Goal: Information Seeking & Learning: Learn about a topic

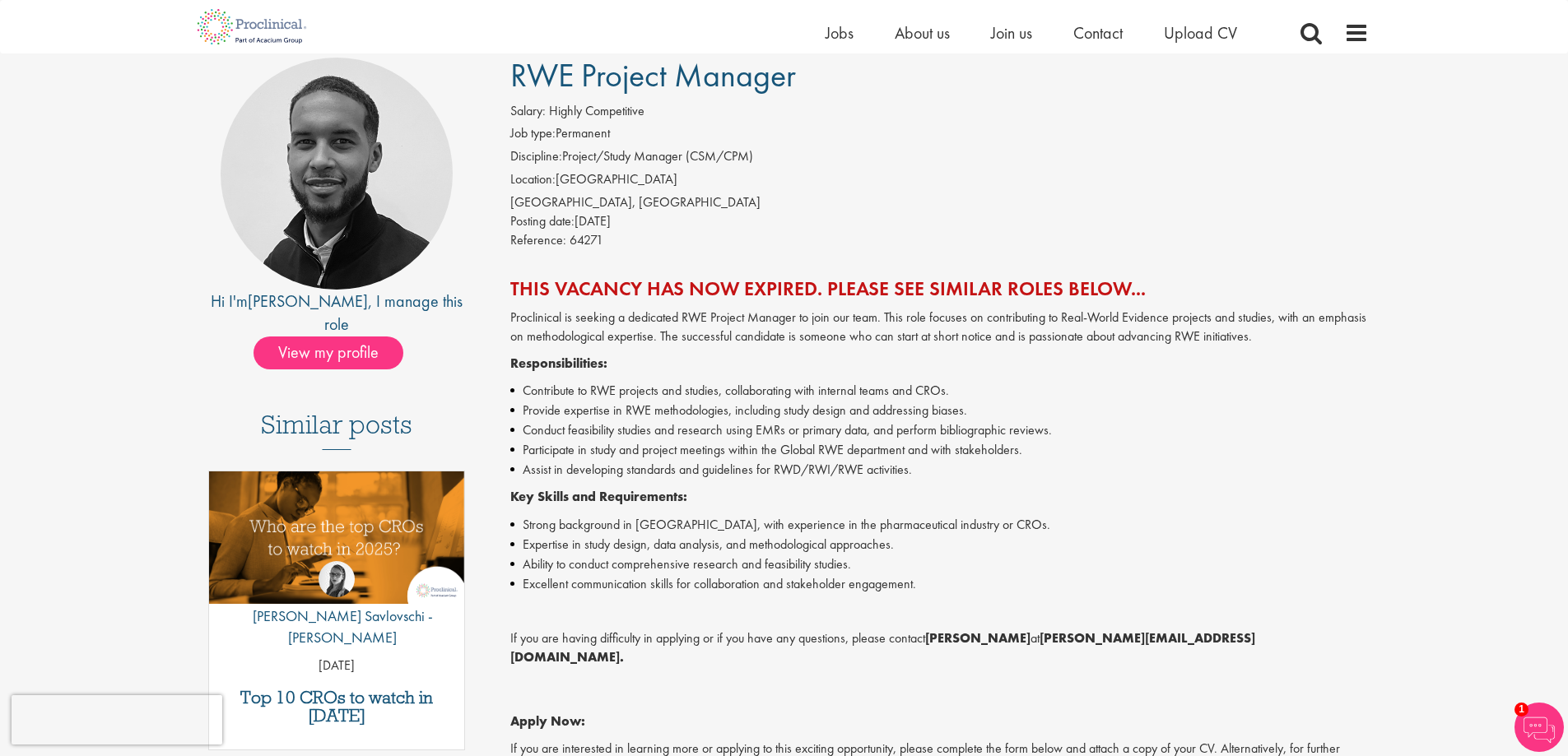
scroll to position [82, 0]
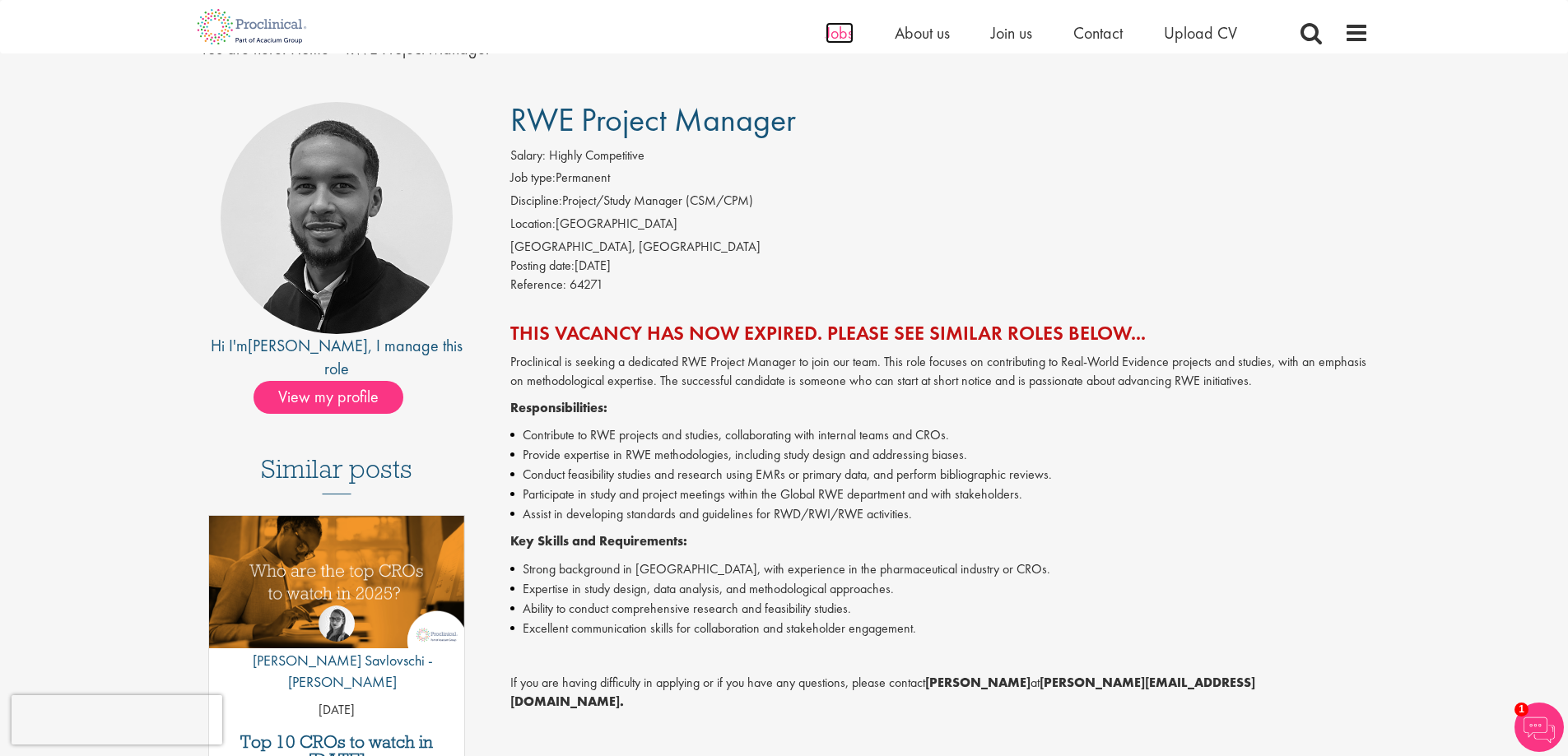
click at [846, 33] on span "Jobs" at bounding box center [839, 33] width 28 height 22
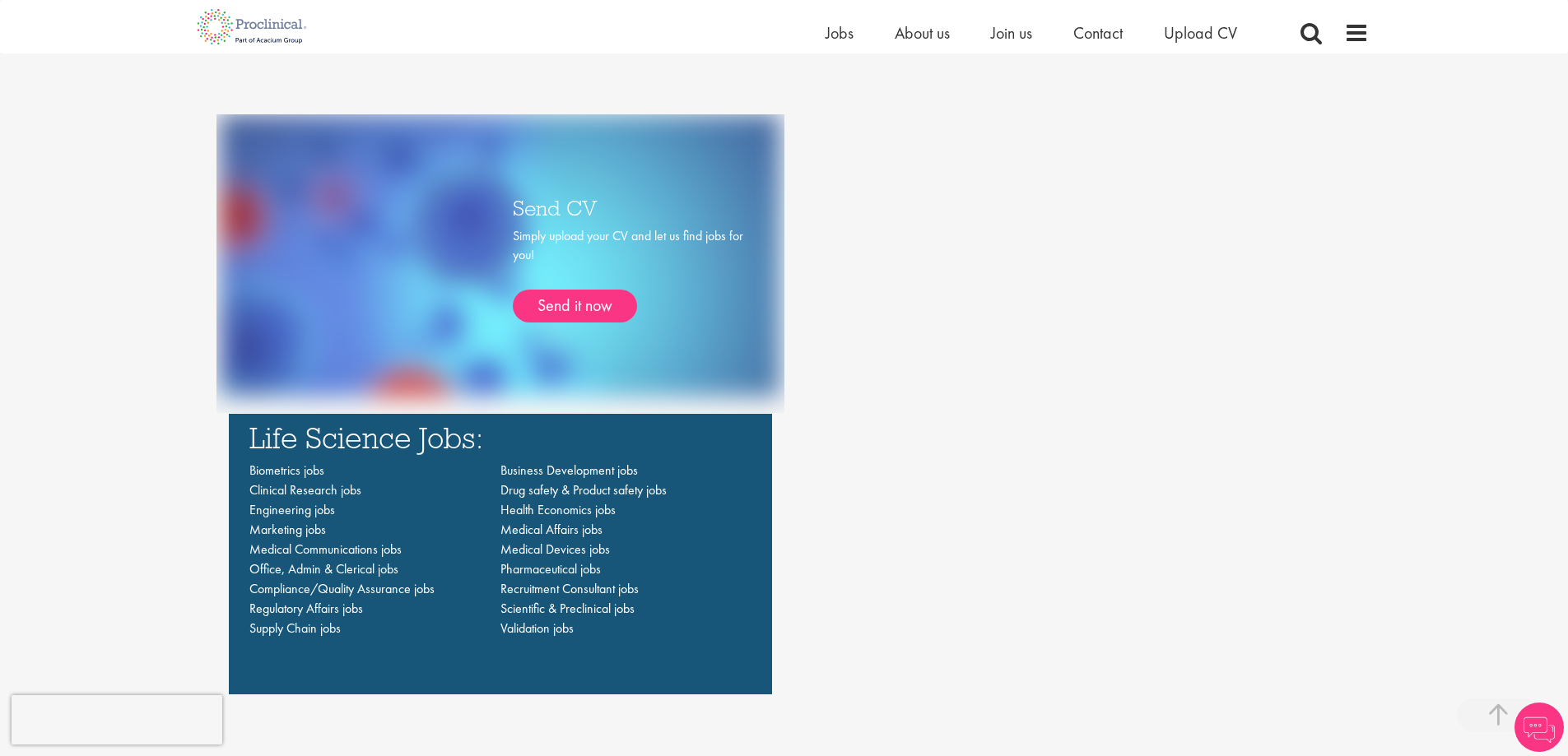
scroll to position [1317, 0]
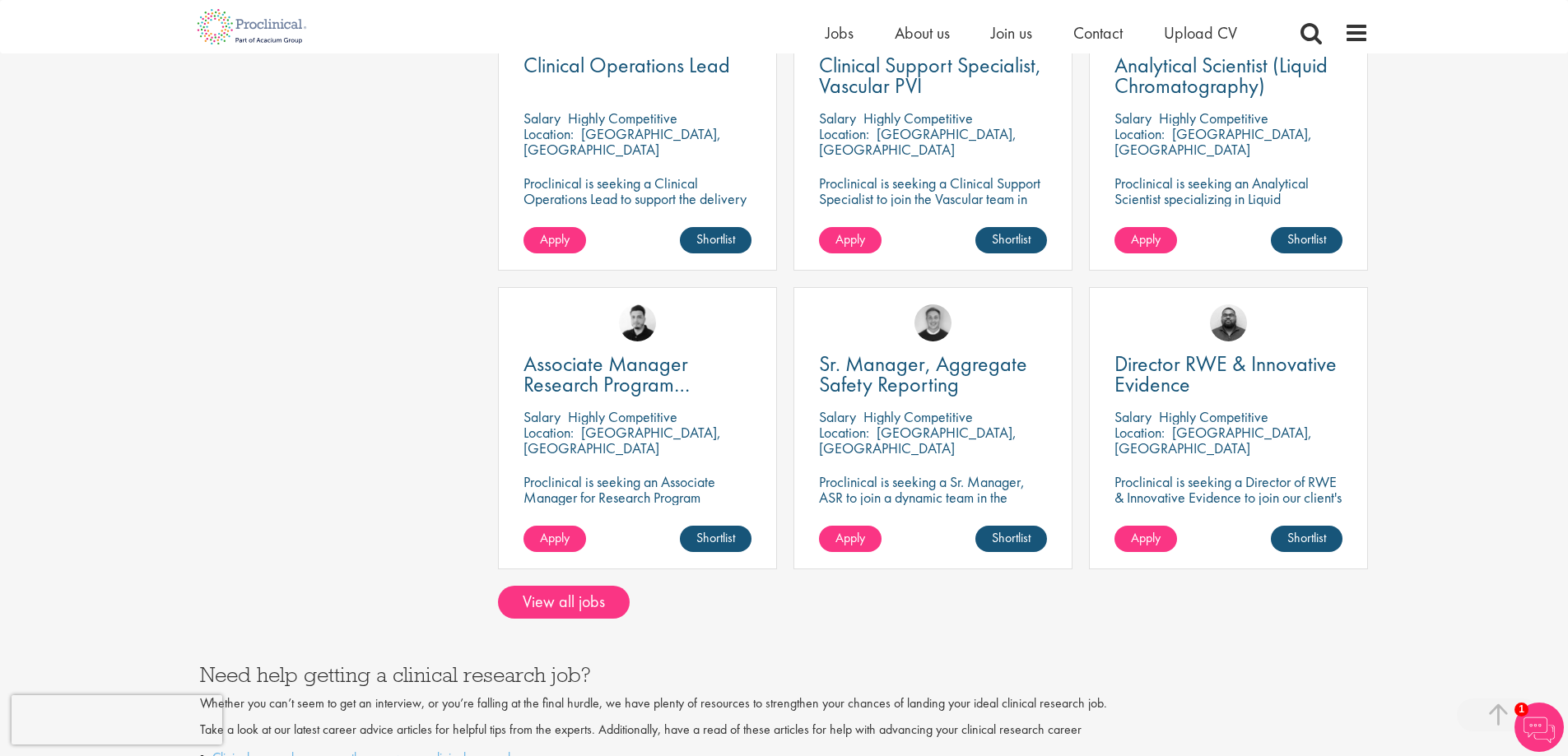
scroll to position [905, 0]
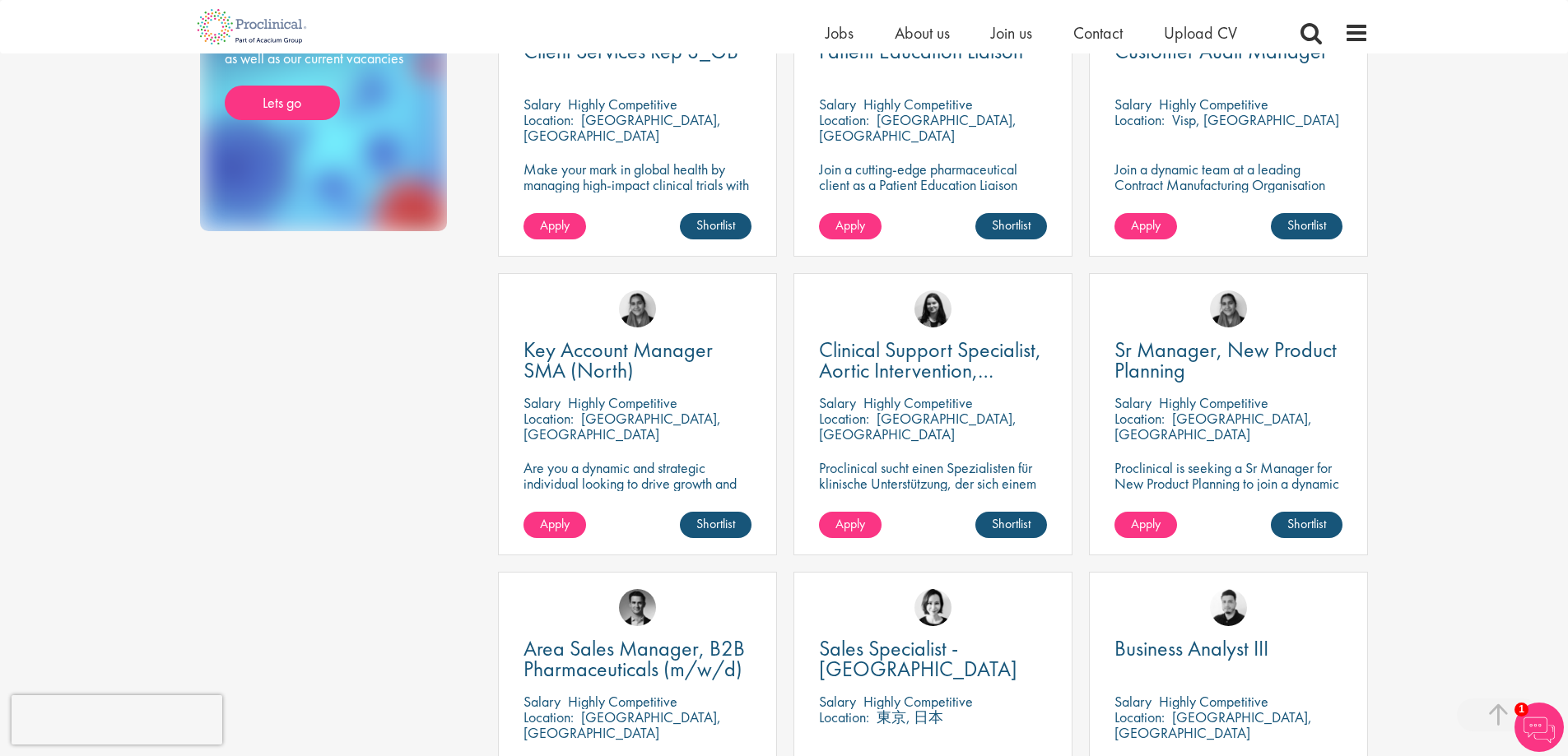
scroll to position [411, 0]
